Goal: Information Seeking & Learning: Learn about a topic

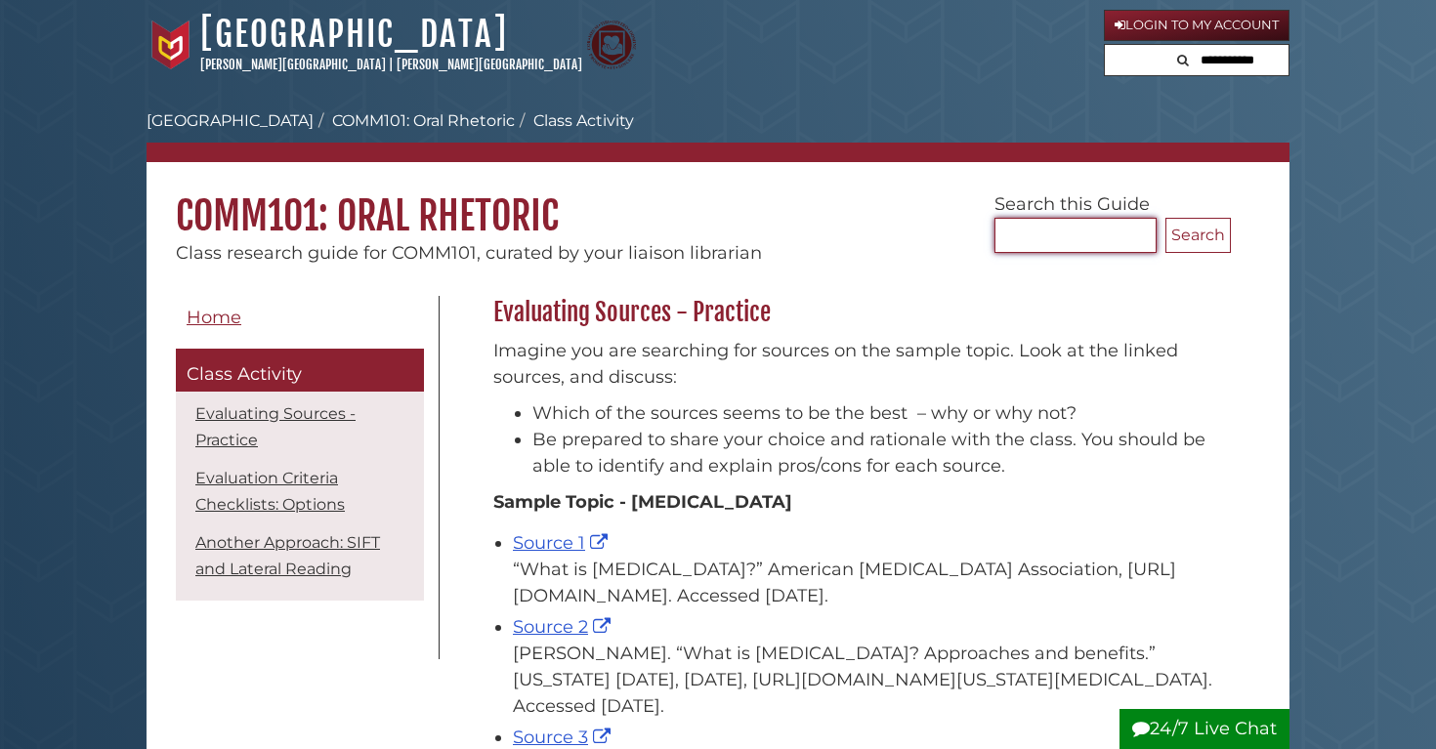
click at [1100, 240] on input "Search..." at bounding box center [1076, 235] width 162 height 35
type input "**********"
click at [1198, 234] on button "Search" at bounding box center [1198, 235] width 65 height 35
click at [326, 411] on link "Evaluating Sources - Practice" at bounding box center [275, 426] width 160 height 45
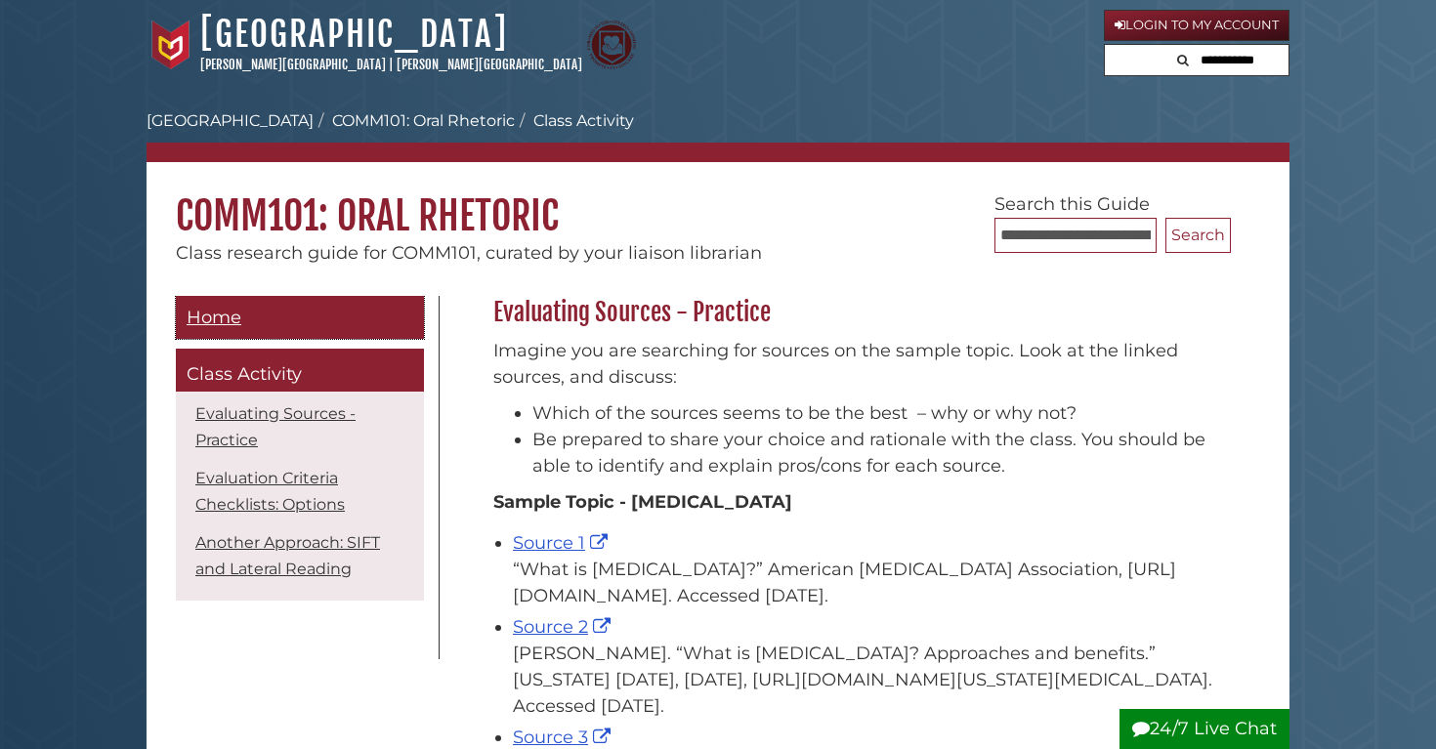
click at [230, 314] on span "Home" at bounding box center [214, 317] width 55 height 21
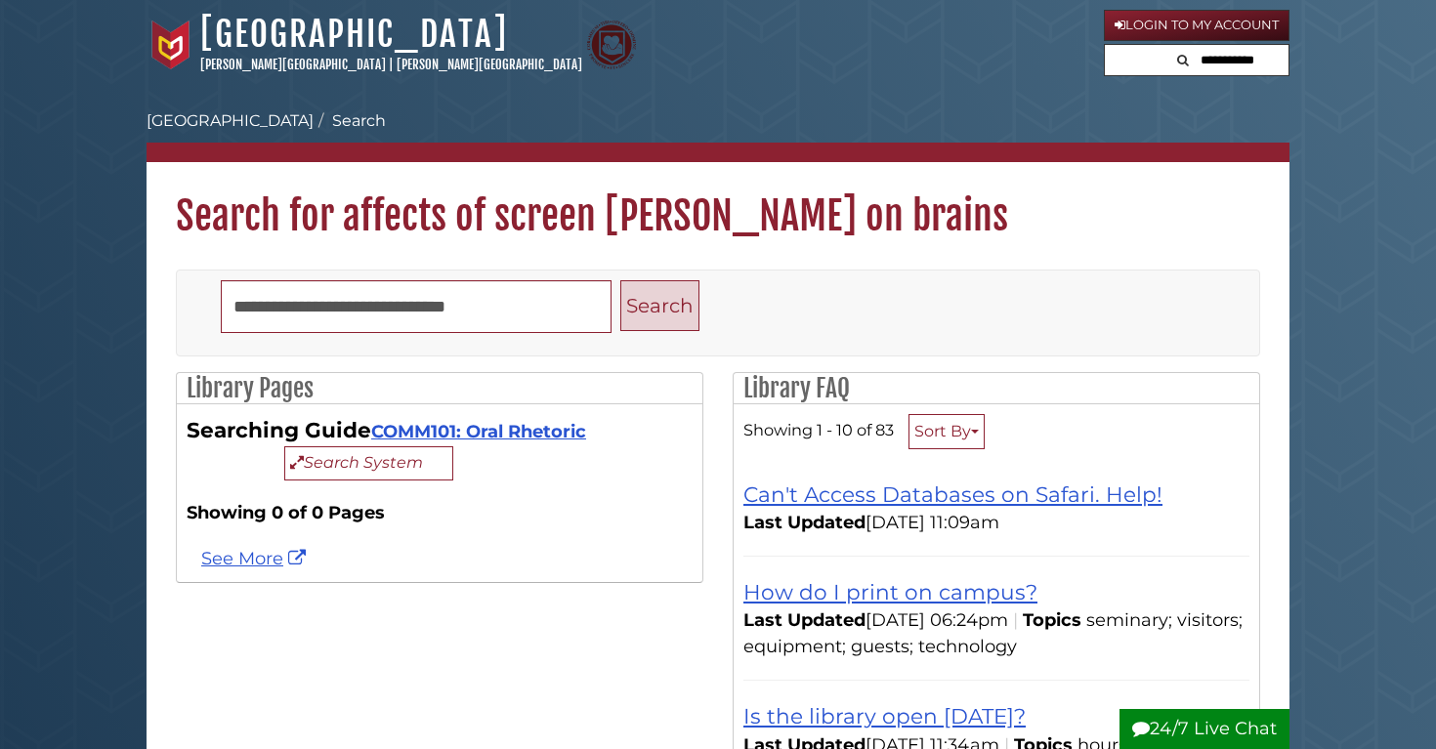
click at [665, 283] on button "Search" at bounding box center [659, 306] width 79 height 52
click at [665, 284] on button "Search" at bounding box center [659, 306] width 79 height 52
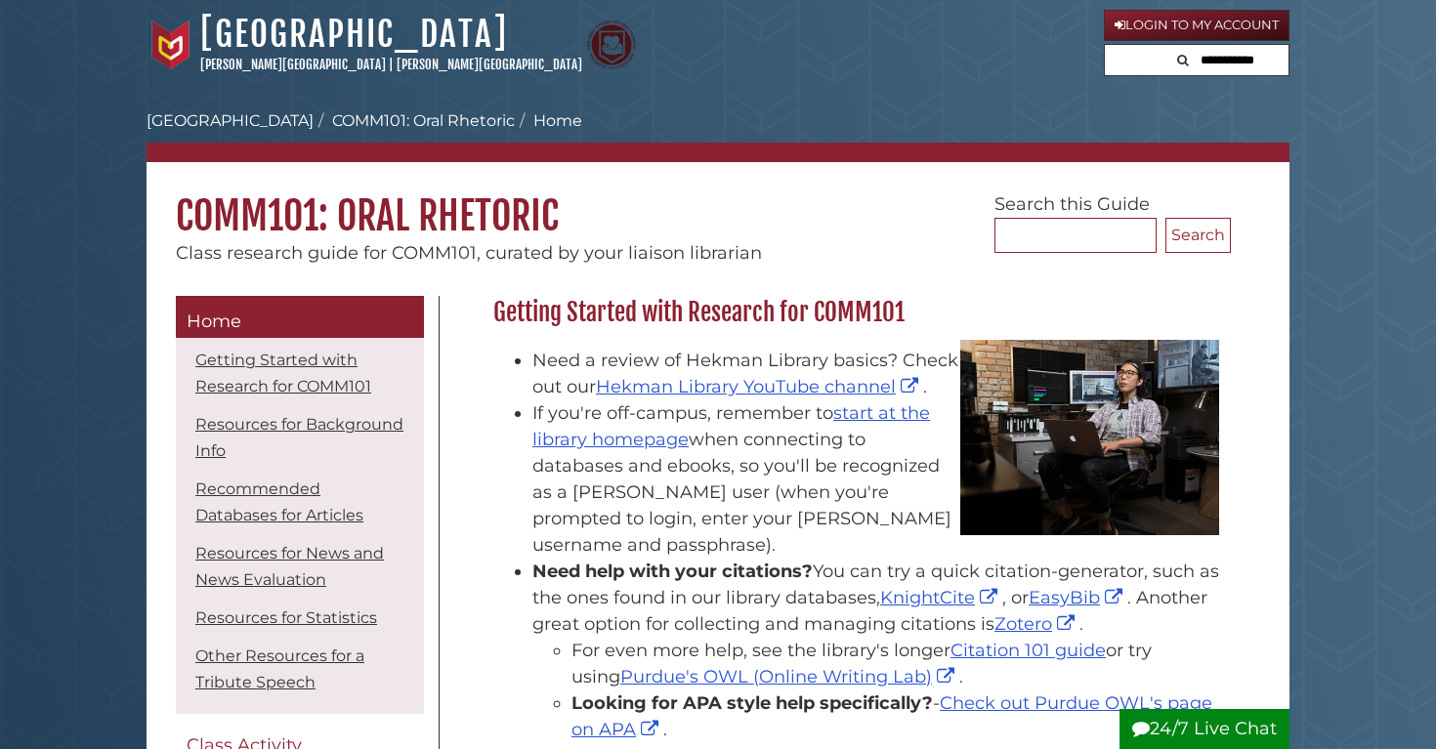
click at [230, 314] on span "Home" at bounding box center [214, 321] width 55 height 21
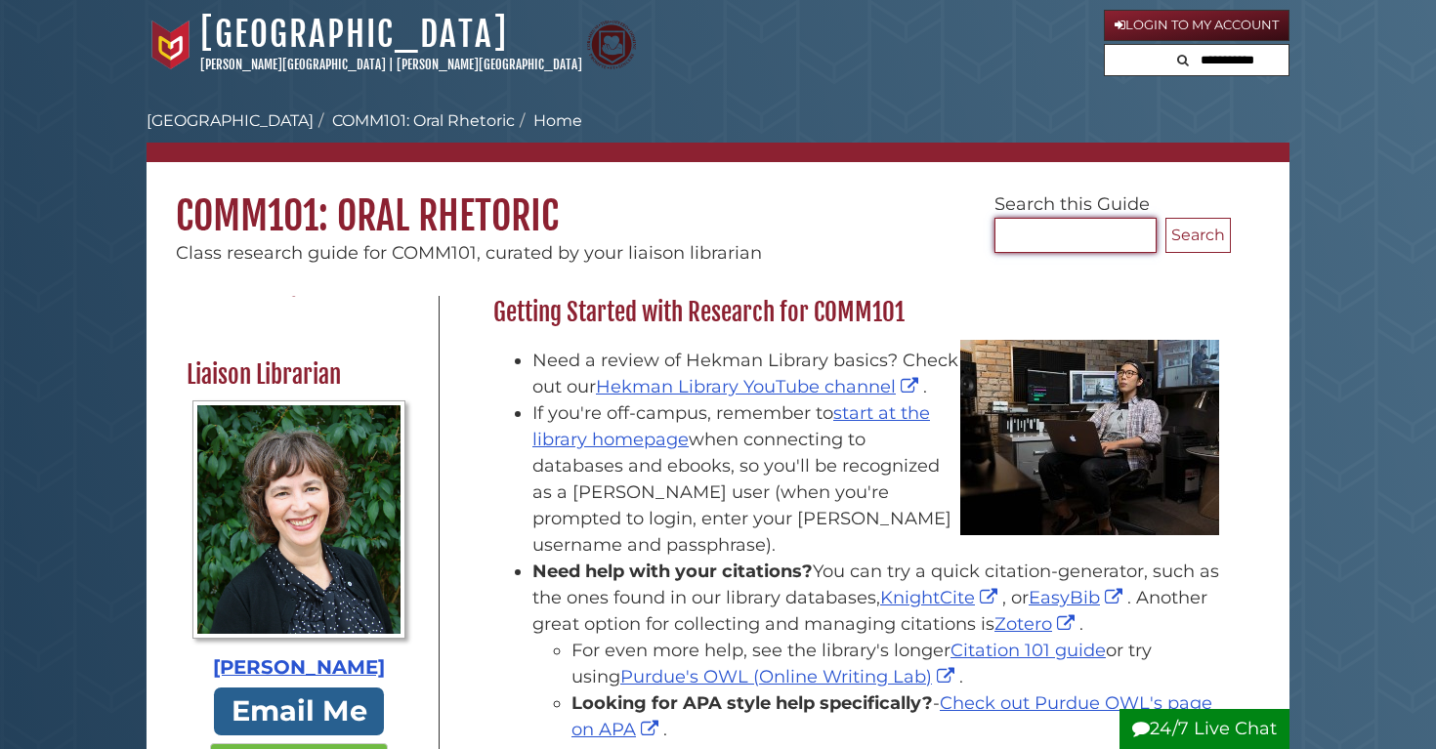
click at [1073, 243] on input "Search..." at bounding box center [1076, 235] width 162 height 35
click at [1177, 64] on icon "Search" at bounding box center [1183, 60] width 12 height 13
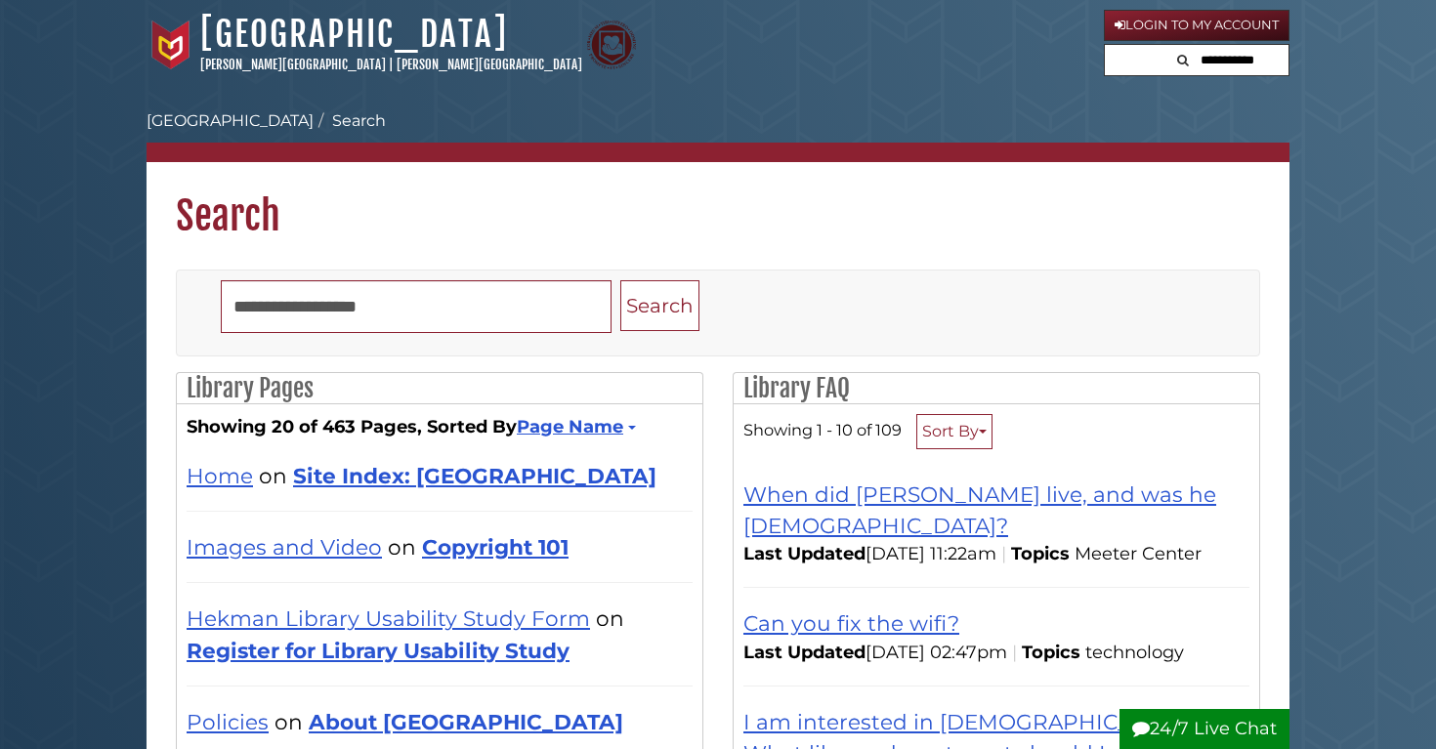
click at [1177, 64] on icon "Search" at bounding box center [1183, 60] width 12 height 13
click at [1177, 58] on icon "Search" at bounding box center [1183, 60] width 12 height 13
click at [1171, 58] on input "text" at bounding box center [1229, 60] width 117 height 31
click at [498, 305] on input "Search" at bounding box center [416, 306] width 391 height 53
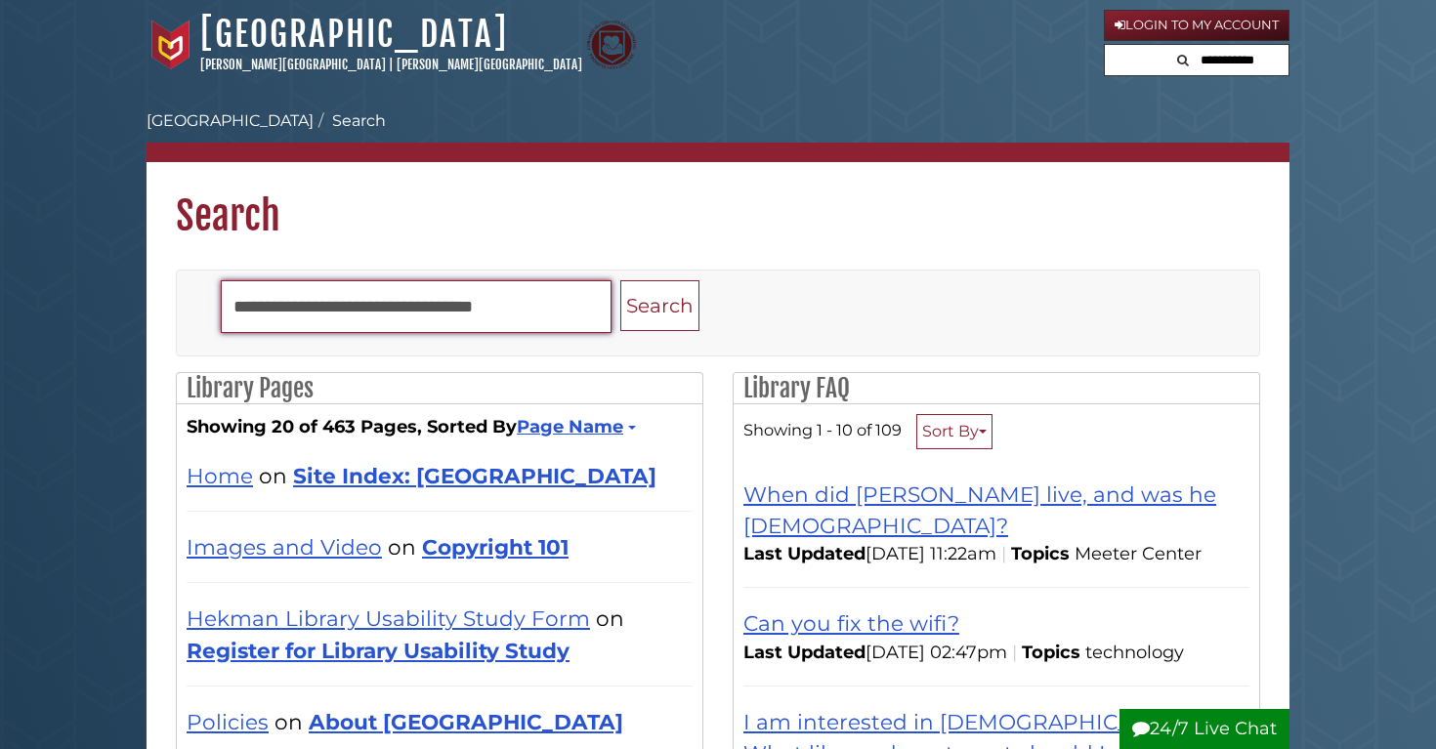
type input "**********"
click at [659, 305] on button "Search" at bounding box center [659, 306] width 79 height 52
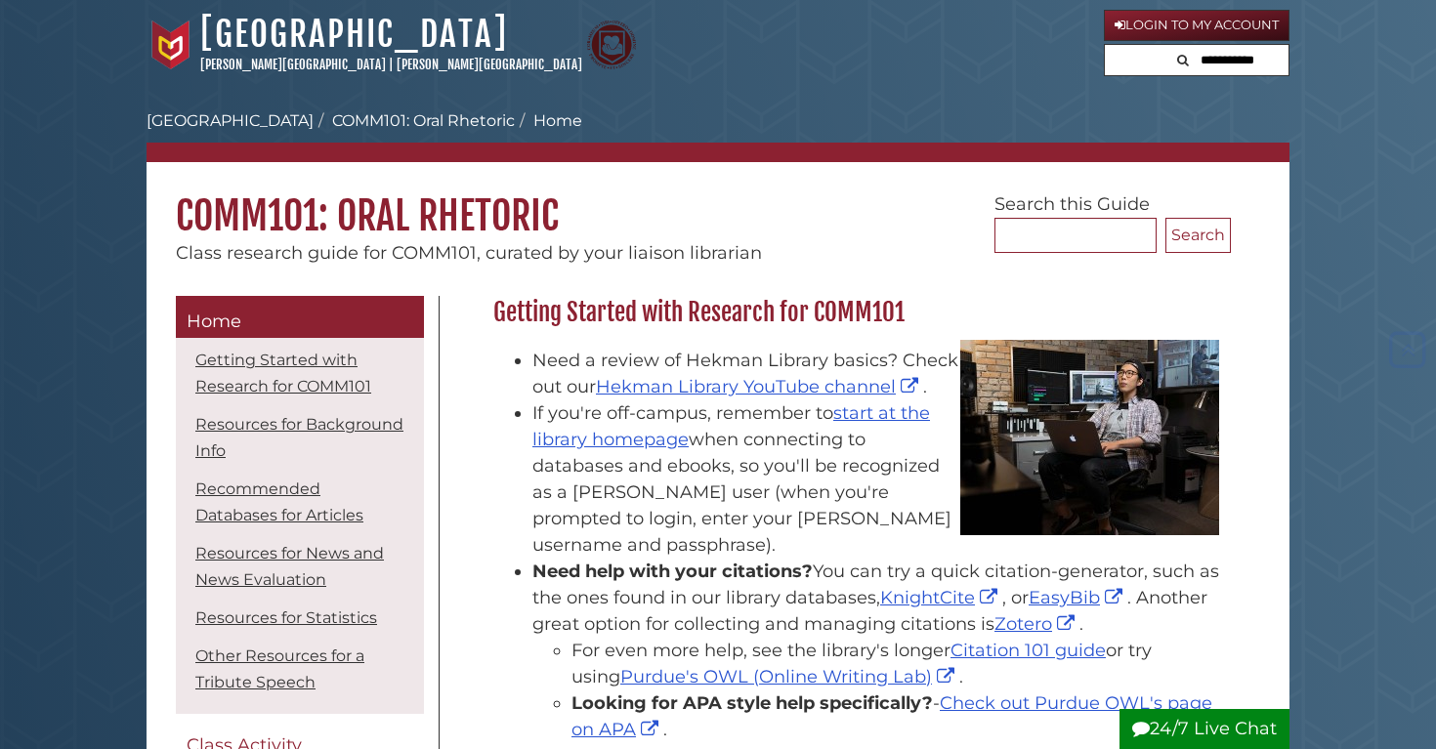
scroll to position [1715, 0]
